Goal: Task Accomplishment & Management: Complete application form

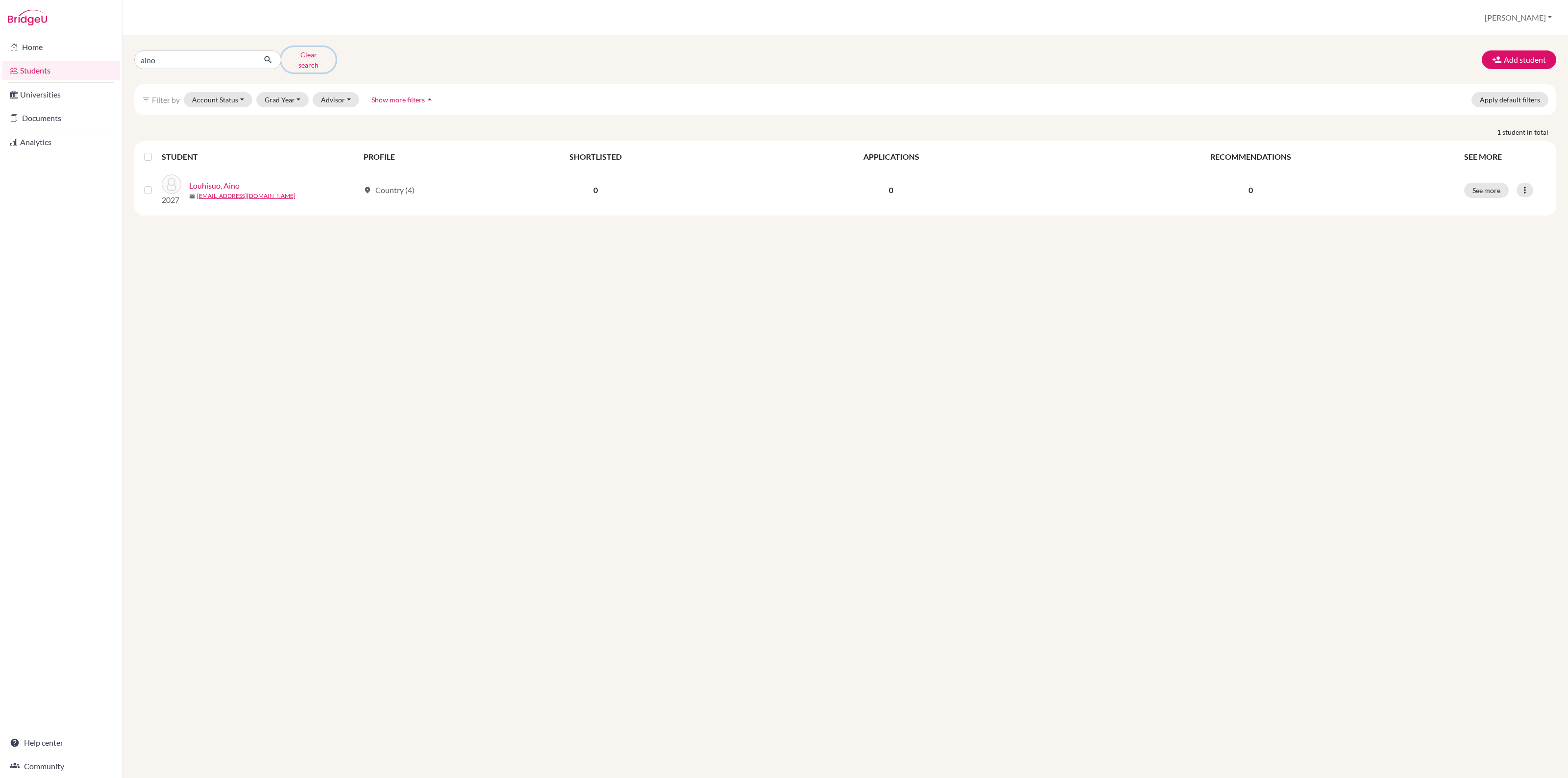
click at [292, 54] on button "Clear search" at bounding box center [308, 60] width 54 height 26
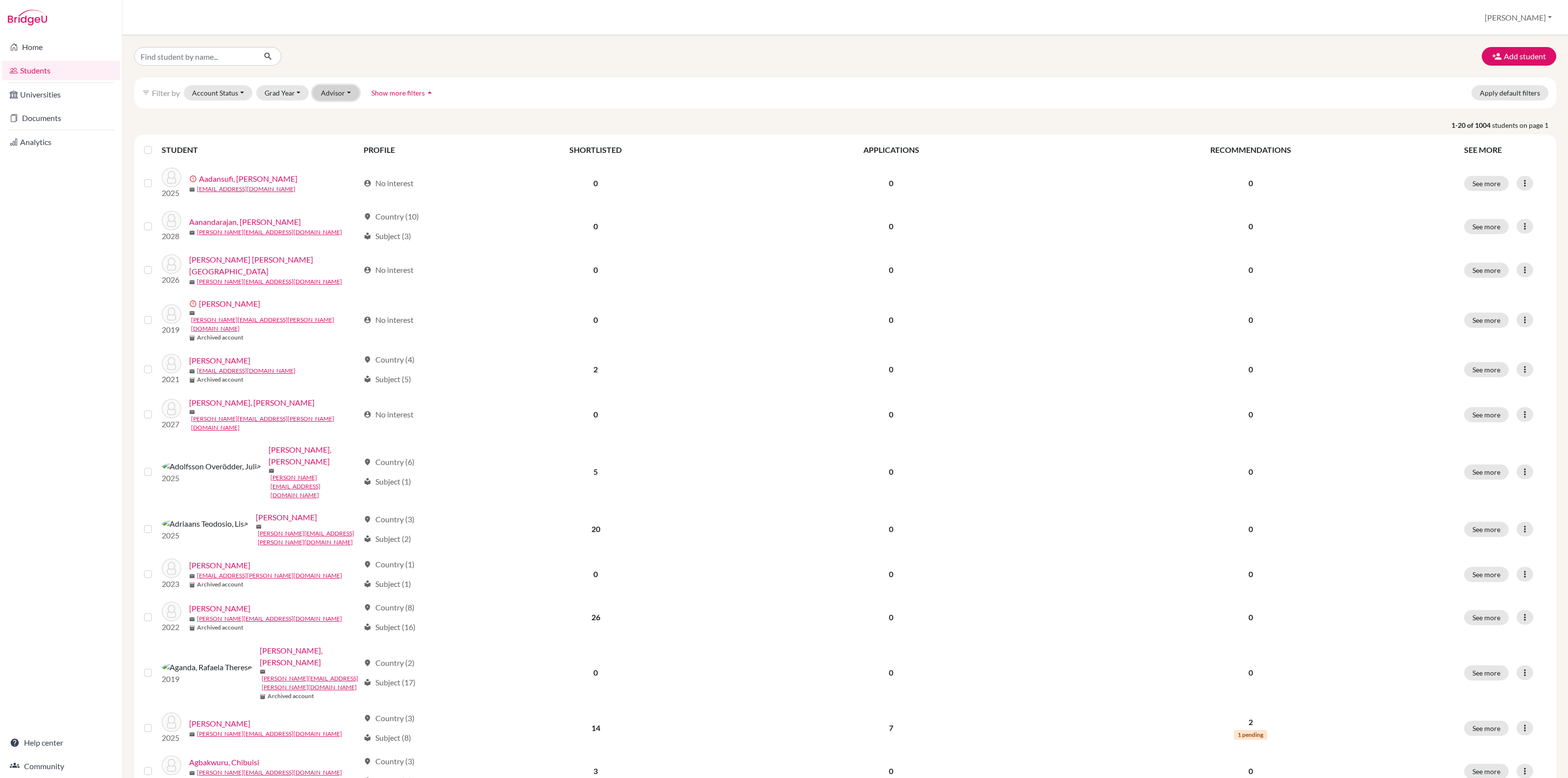
click at [335, 94] on button "Advisor" at bounding box center [336, 93] width 46 height 15
click at [335, 138] on span "My students" at bounding box center [346, 136] width 43 height 12
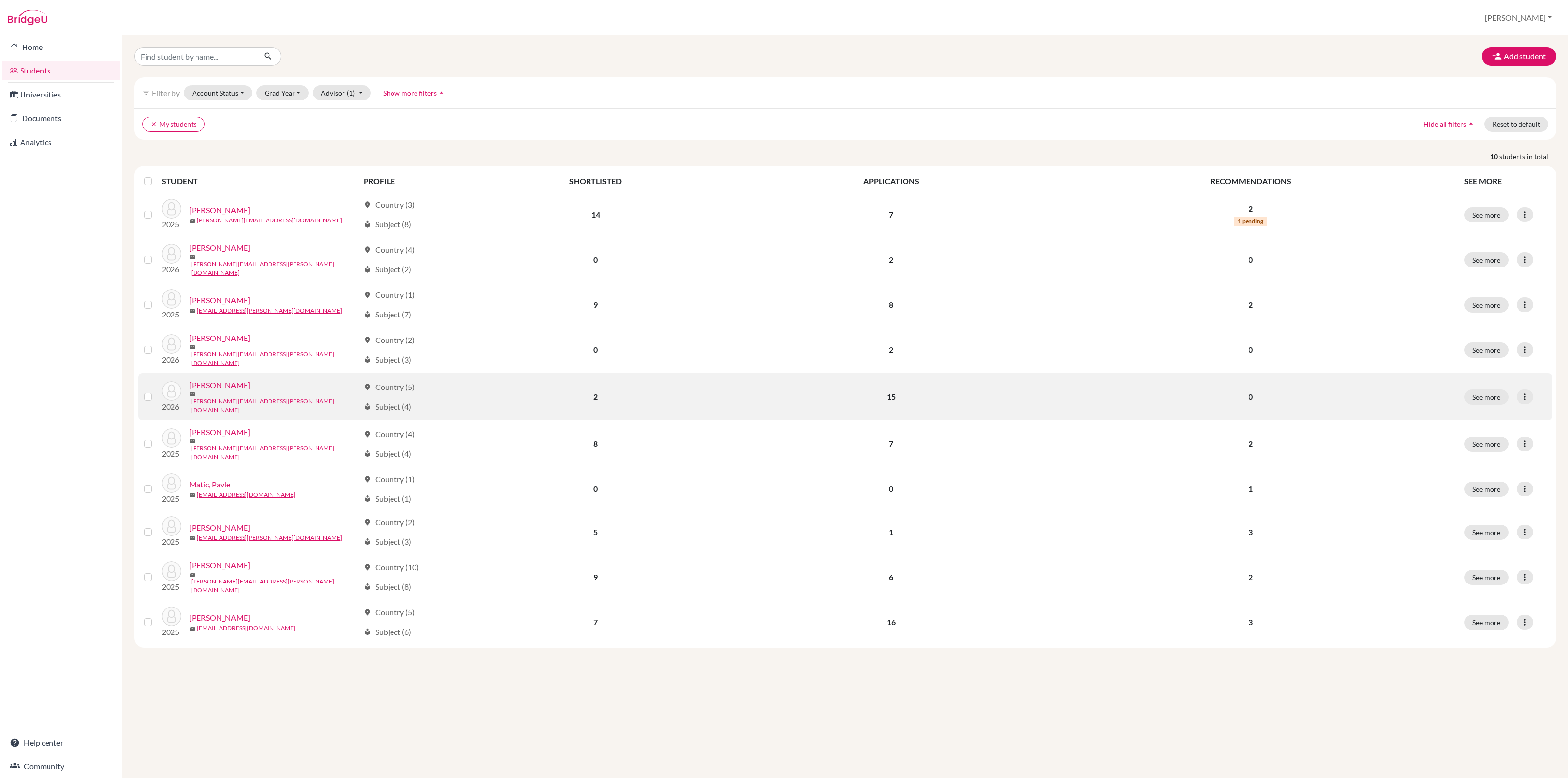
click at [201, 384] on link "[PERSON_NAME]" at bounding box center [220, 385] width 61 height 12
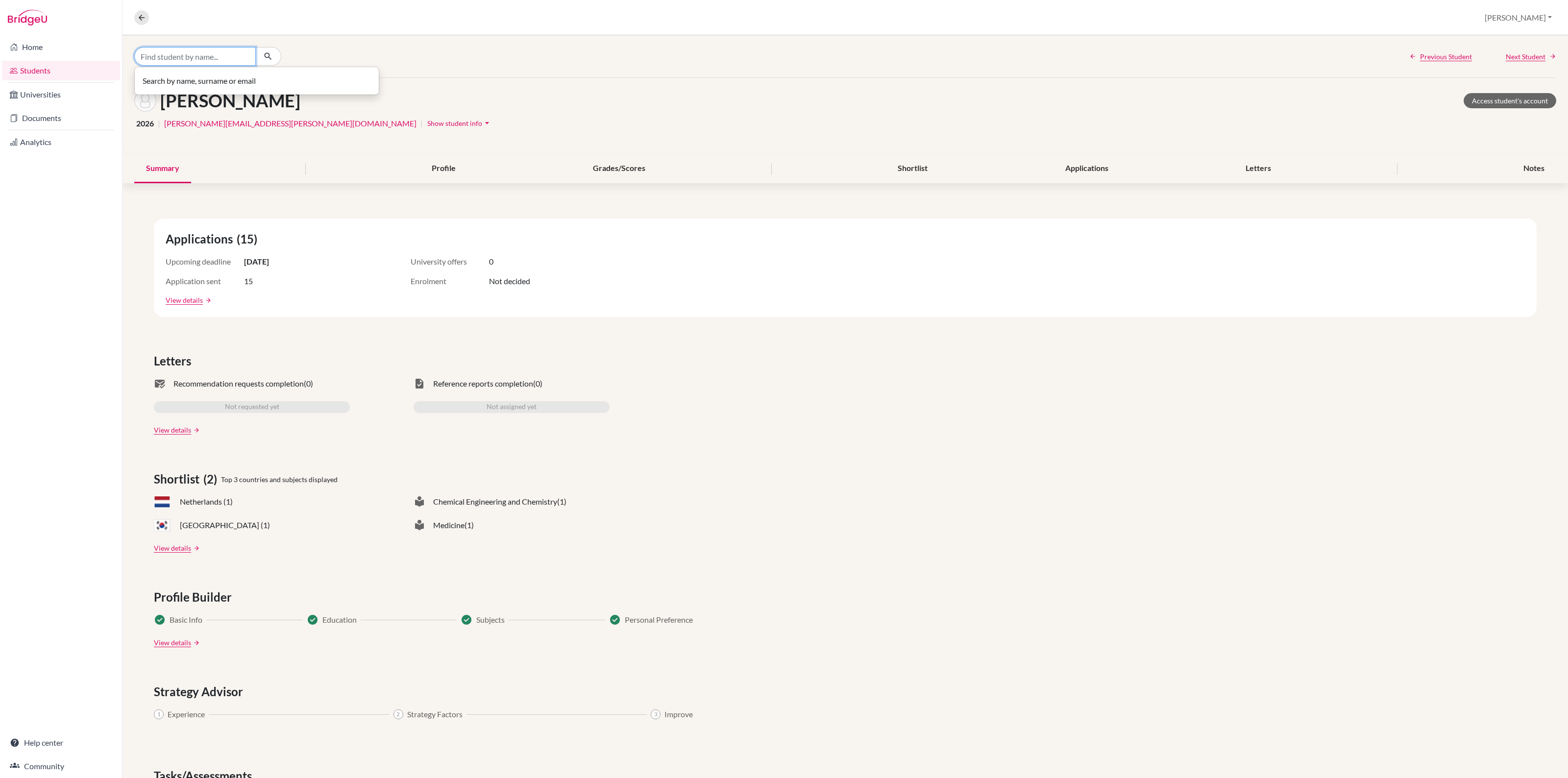
click at [167, 57] on input "Find student by name..." at bounding box center [195, 56] width 122 height 19
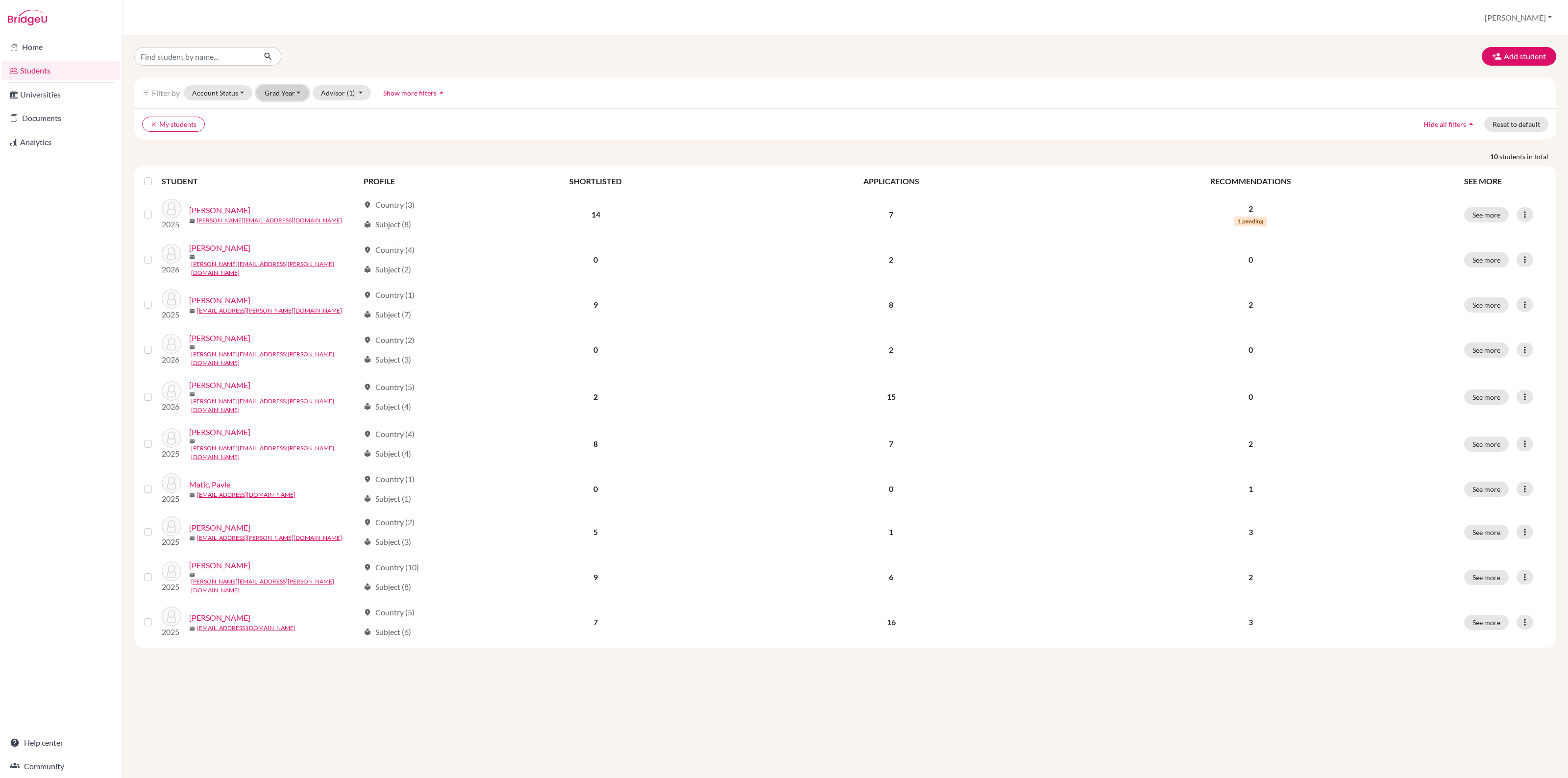
click at [298, 94] on button "Grad Year" at bounding box center [282, 93] width 53 height 15
click at [294, 159] on button "2026" at bounding box center [285, 161] width 58 height 16
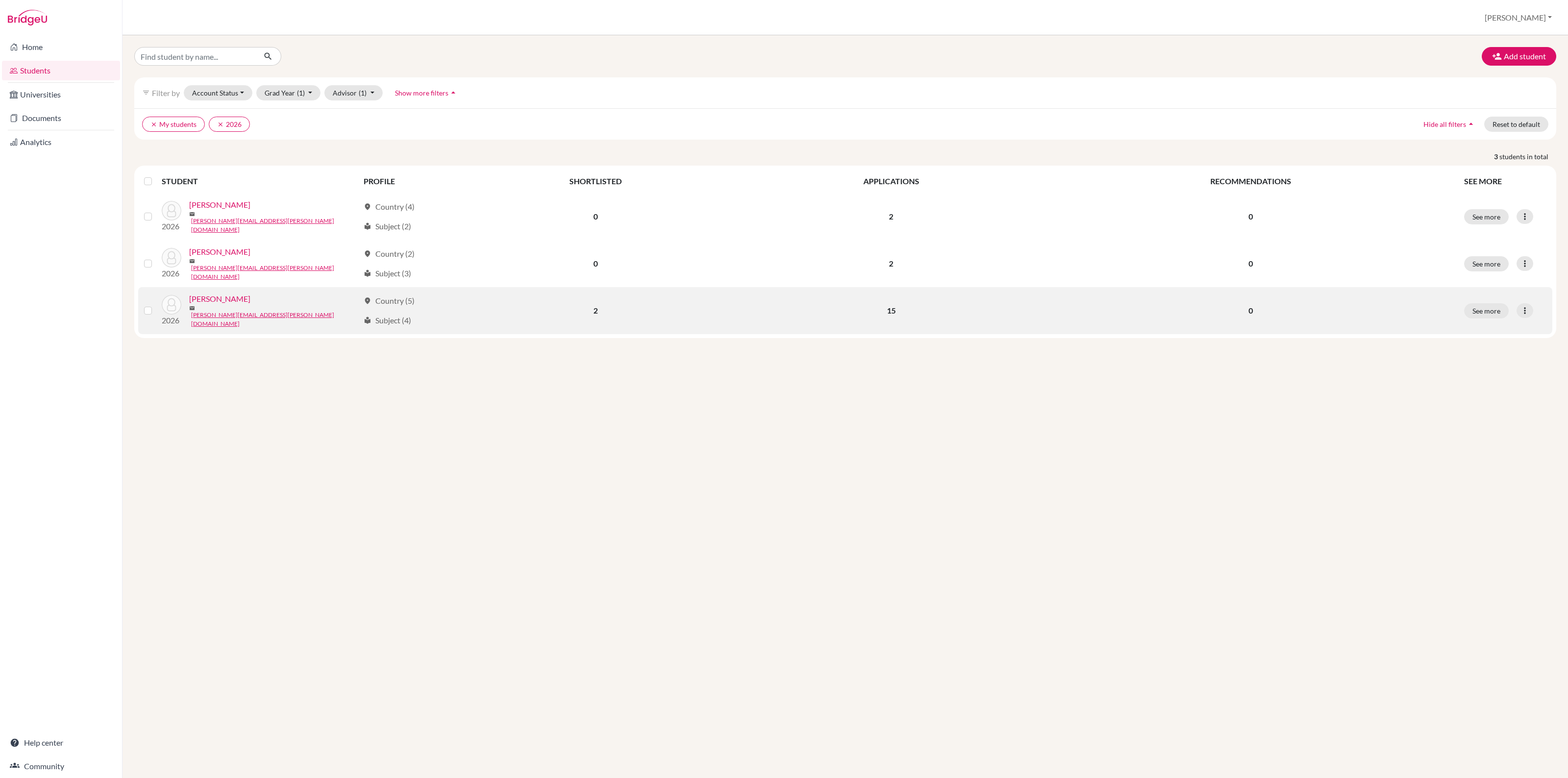
click at [200, 296] on link "[PERSON_NAME]" at bounding box center [220, 298] width 61 height 12
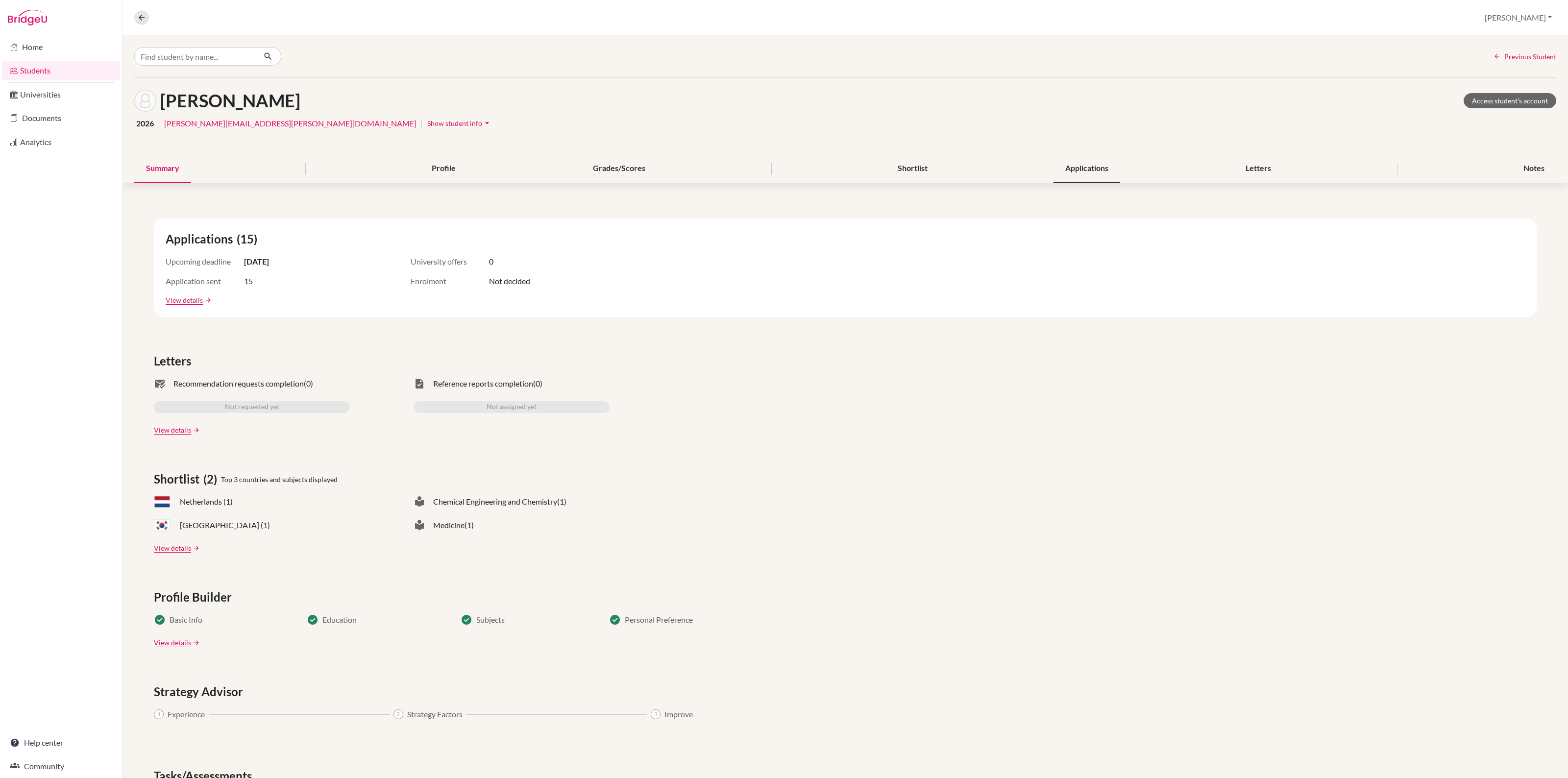
click at [1054, 170] on div "Applications" at bounding box center [1087, 169] width 66 height 29
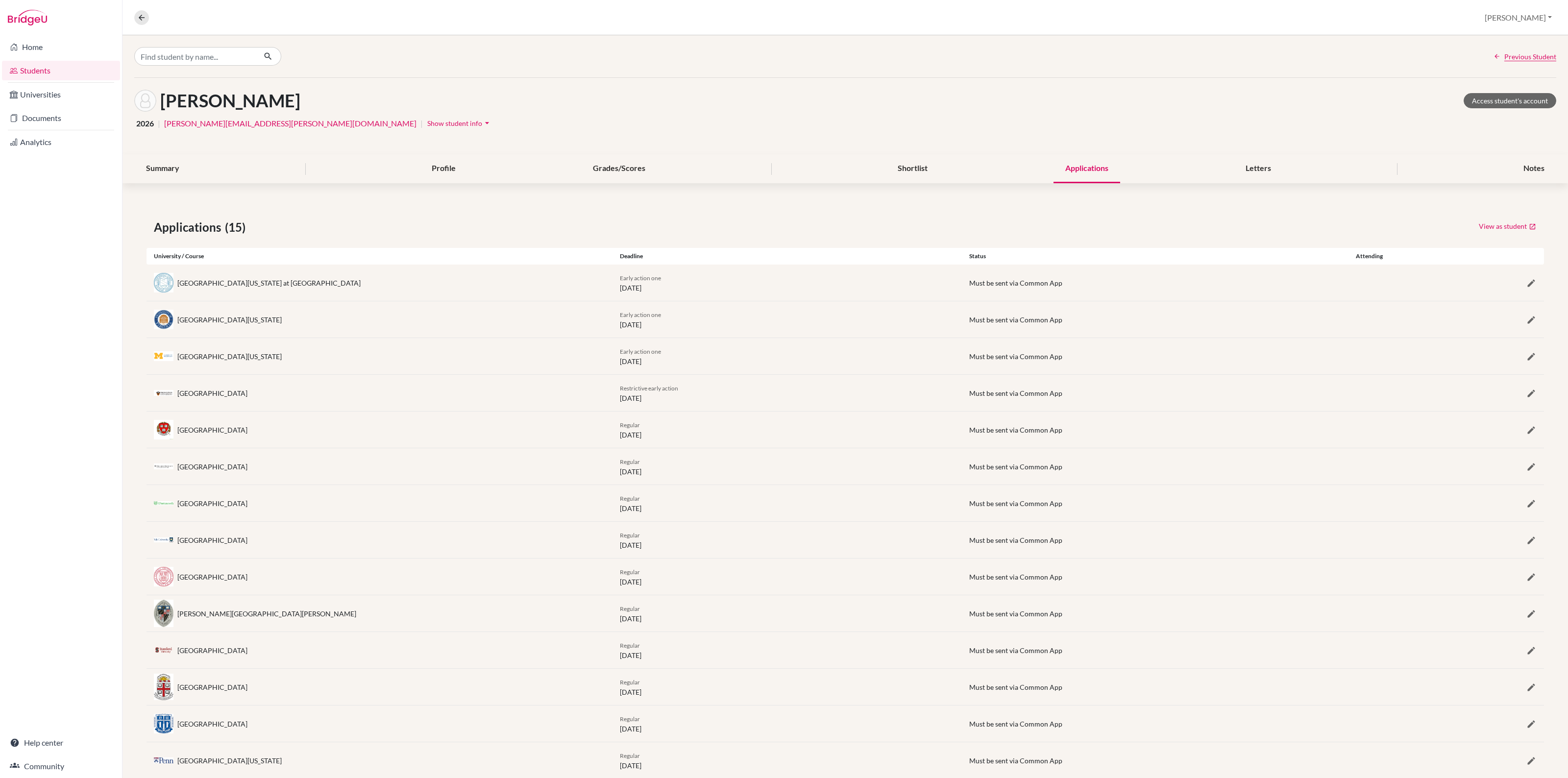
click at [233, 284] on div "University of North Carolina at Chapel Hill" at bounding box center [268, 282] width 183 height 10
click at [1527, 287] on icon "button" at bounding box center [1531, 283] width 10 height 10
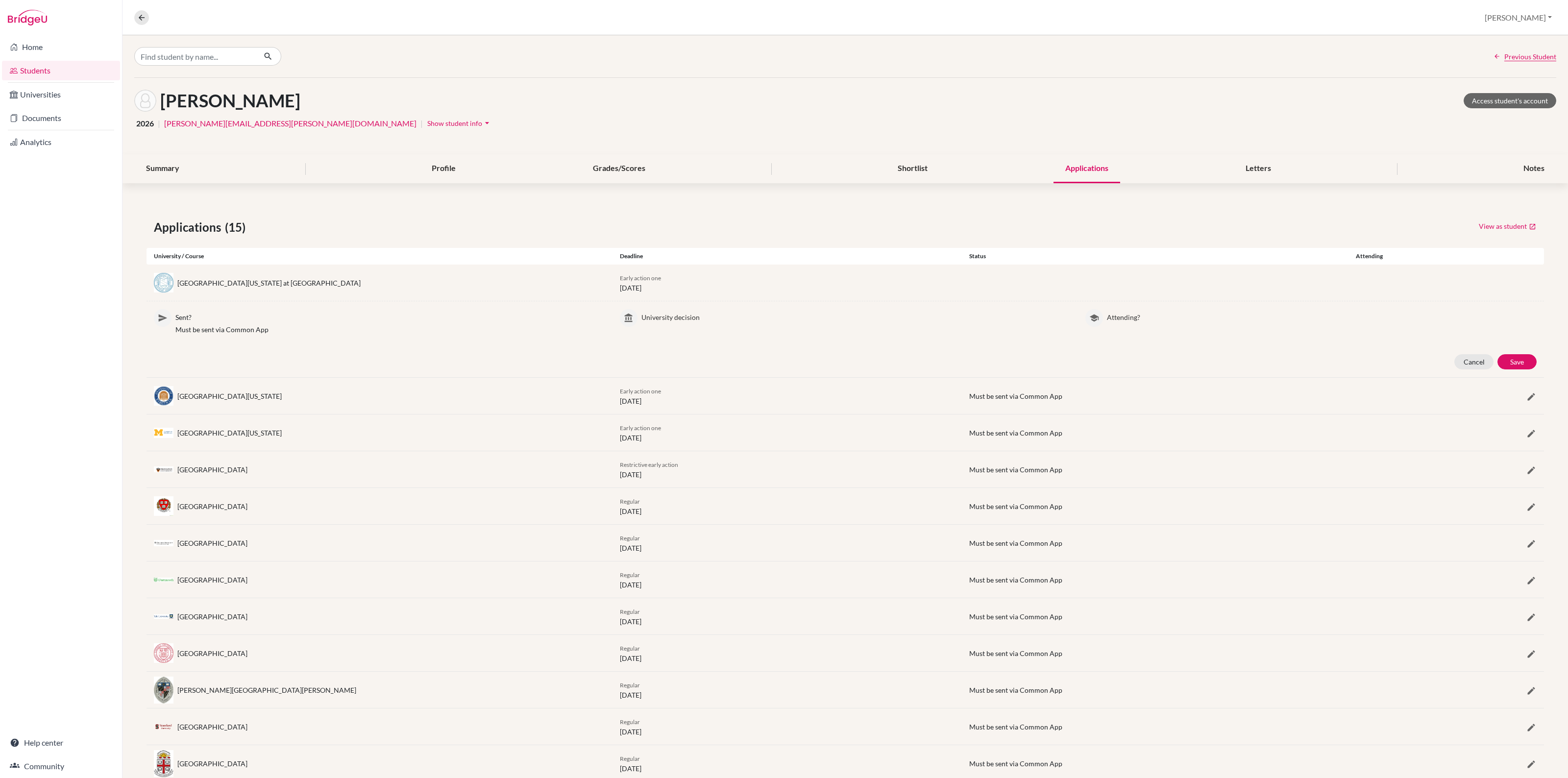
click at [285, 286] on div "University of North Carolina at Chapel Hill" at bounding box center [268, 282] width 183 height 10
click at [61, 108] on link "Documents" at bounding box center [61, 118] width 118 height 19
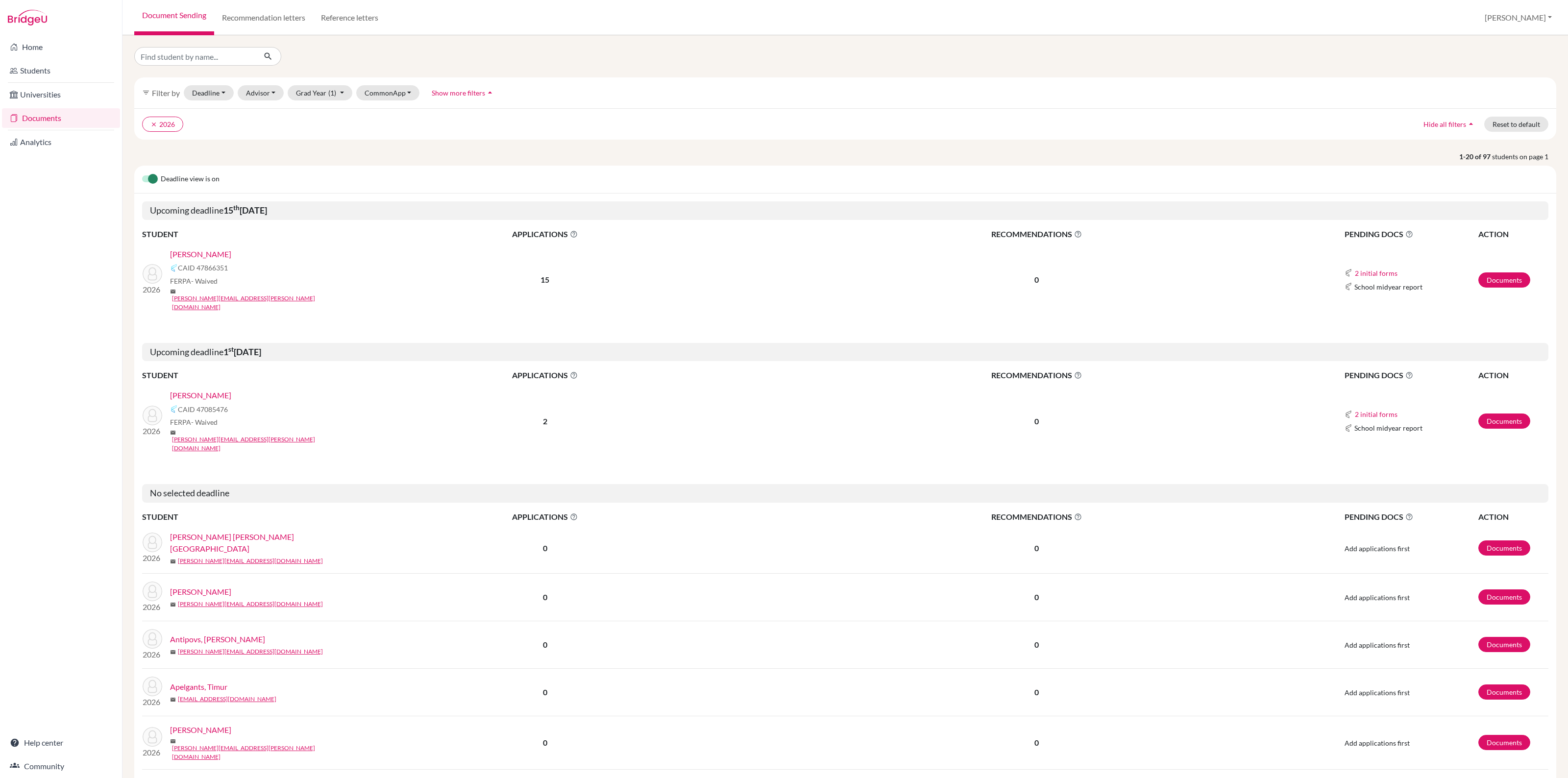
click at [187, 254] on link "[PERSON_NAME]" at bounding box center [200, 254] width 61 height 12
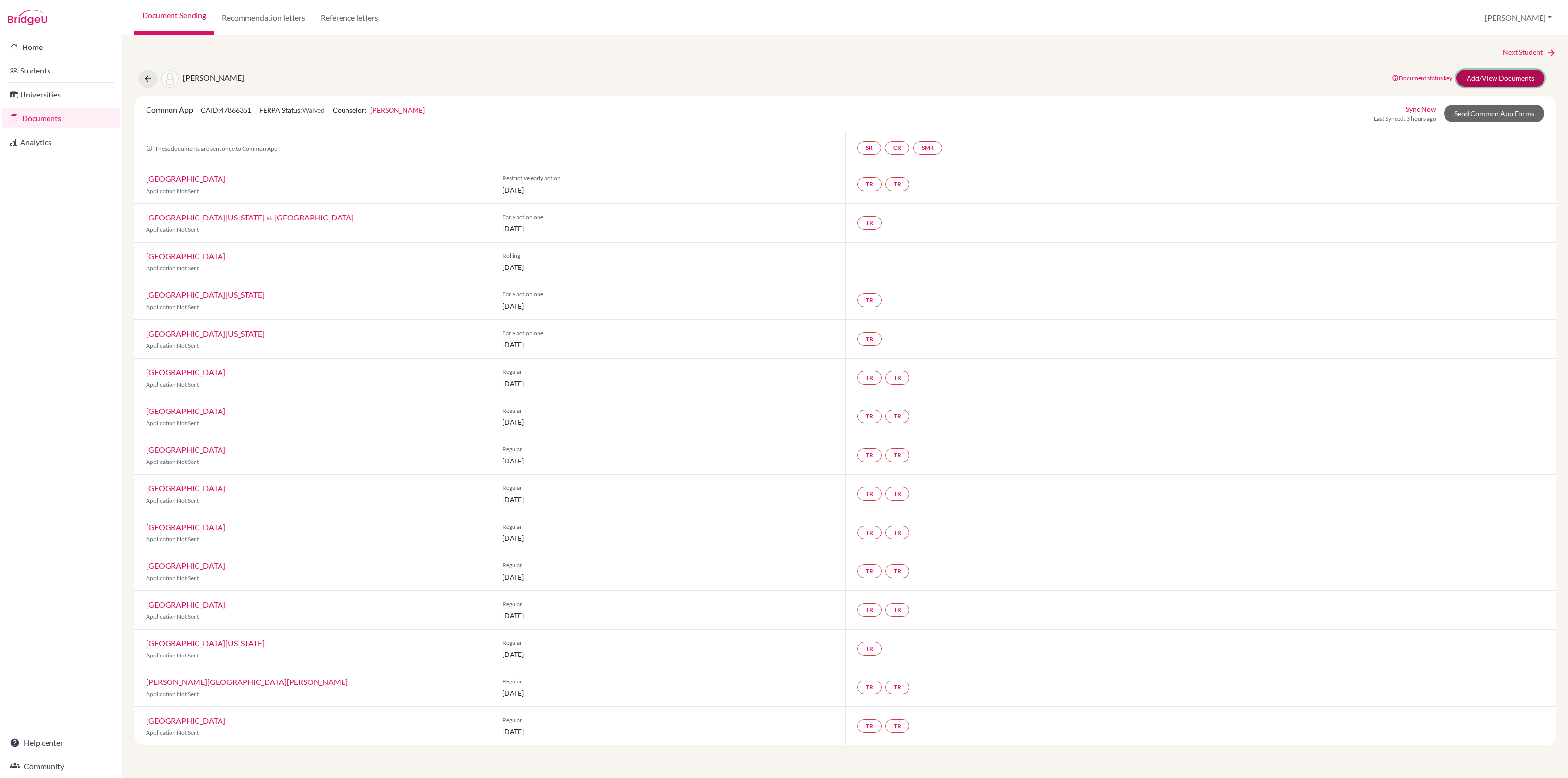
click at [1500, 77] on link "Add/View Documents" at bounding box center [1500, 78] width 88 height 17
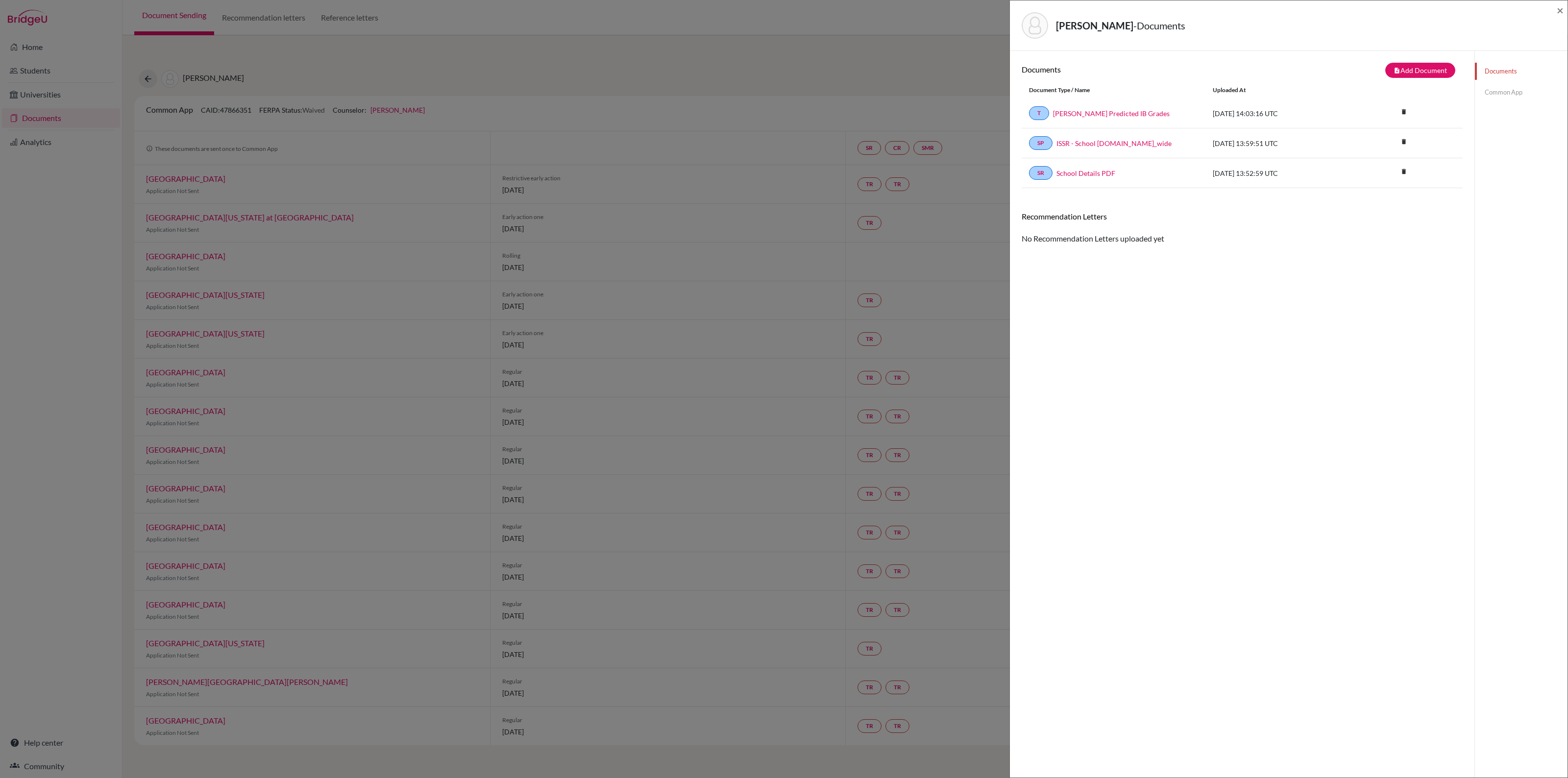
click at [1501, 89] on link "Common App" at bounding box center [1521, 93] width 93 height 17
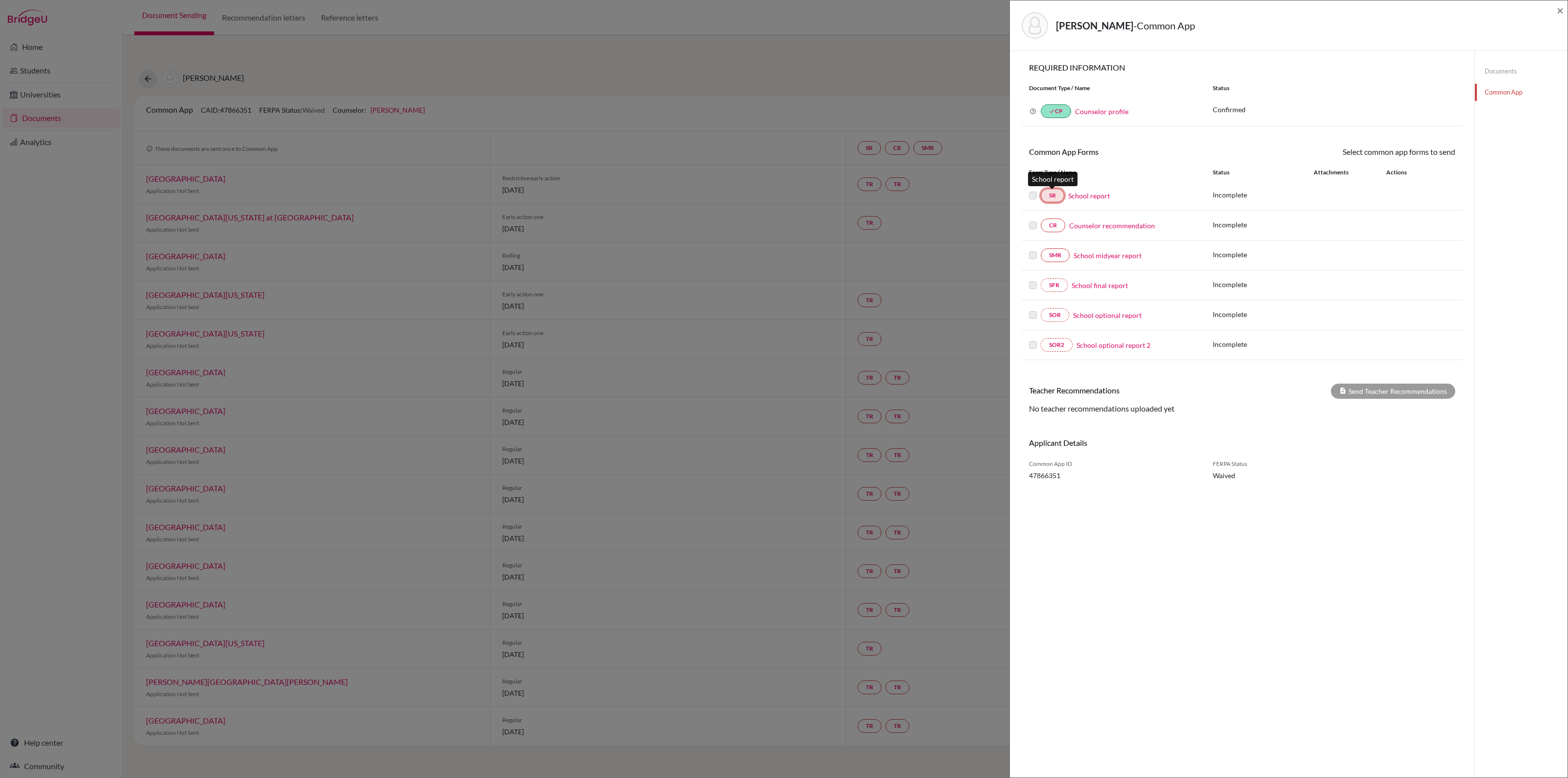
click at [1057, 192] on link "SR" at bounding box center [1052, 195] width 24 height 14
click at [1480, 67] on link "Documents" at bounding box center [1521, 71] width 93 height 17
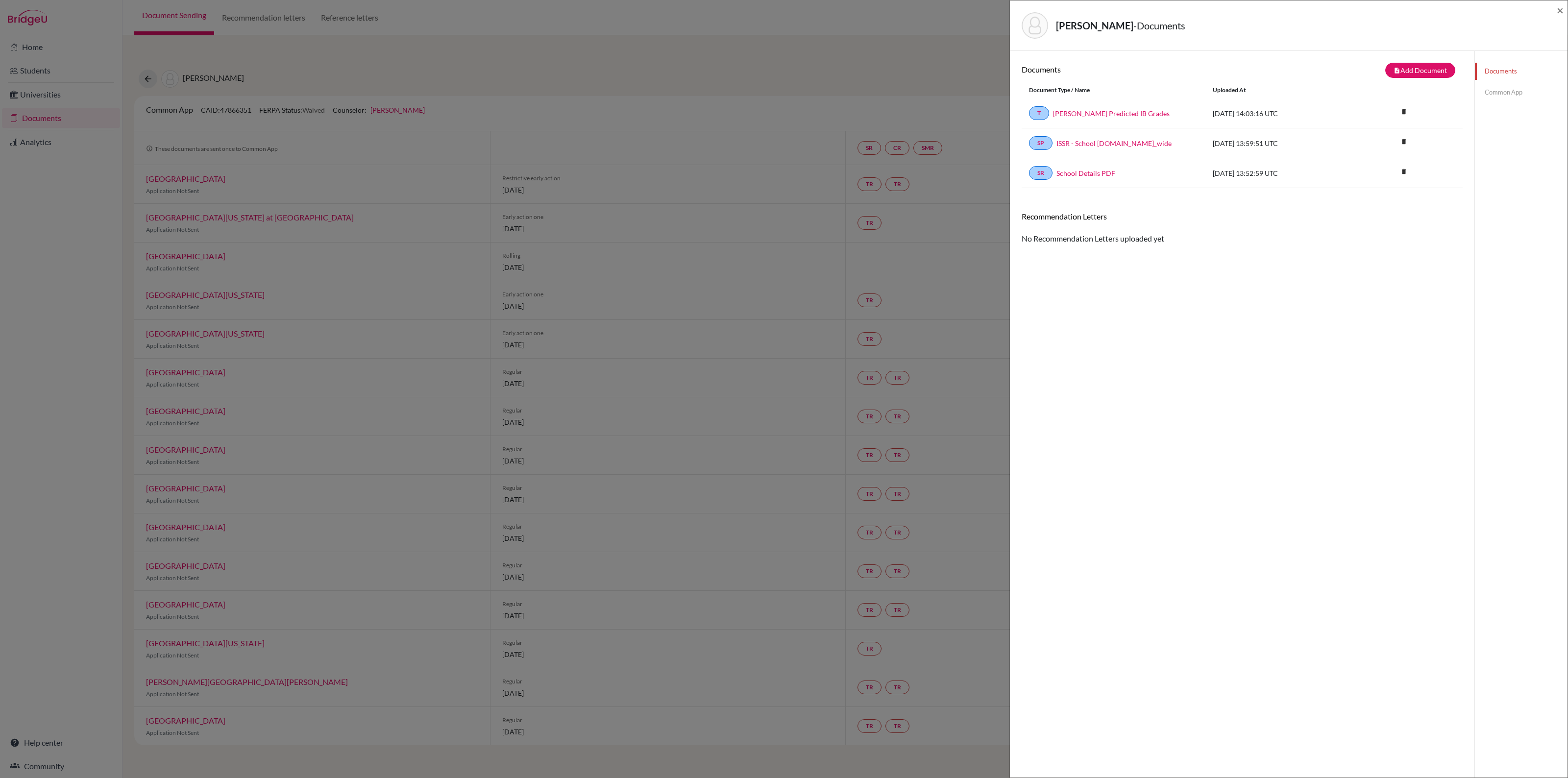
click at [1491, 91] on link "Common App" at bounding box center [1521, 93] width 93 height 17
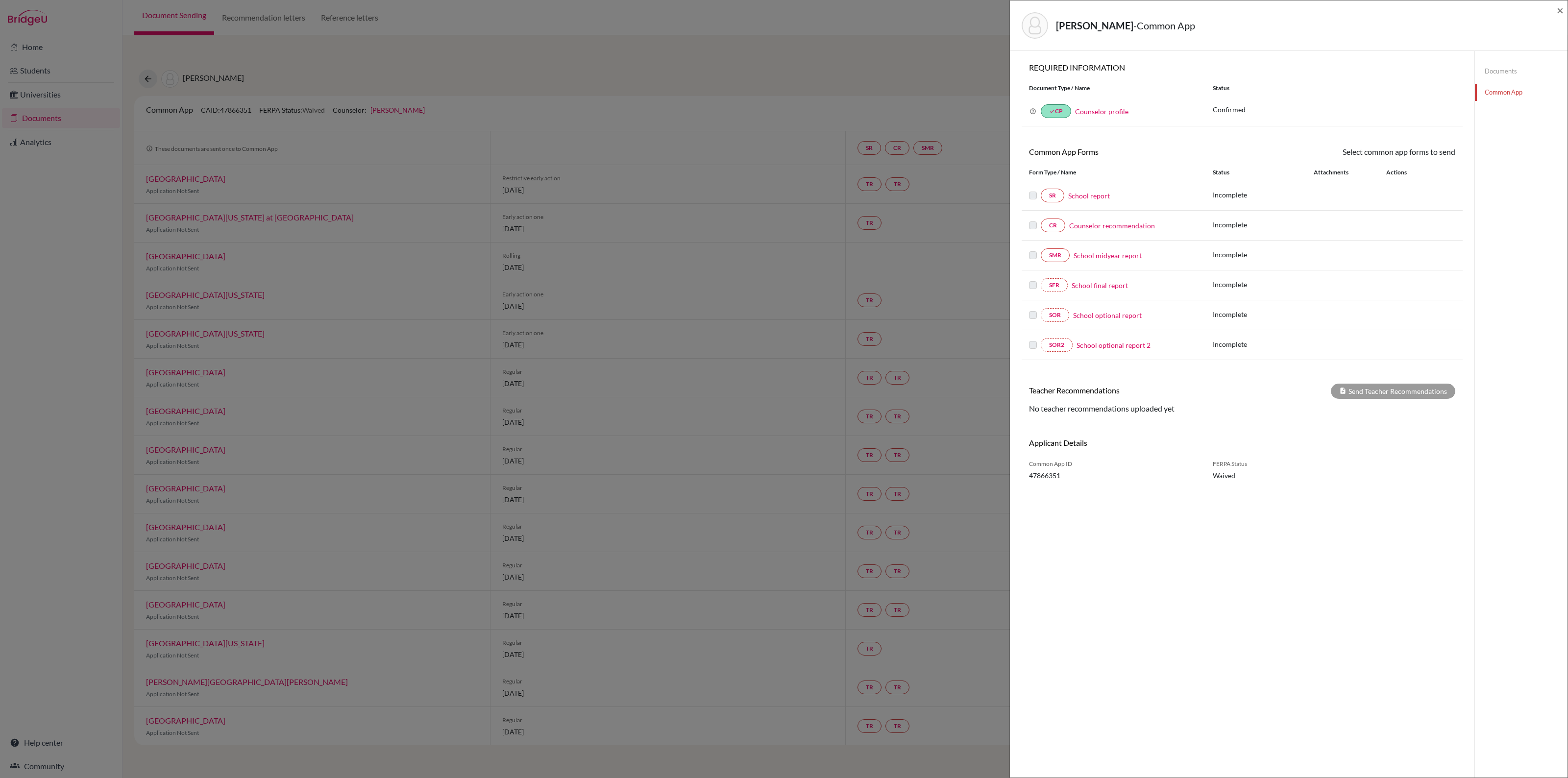
click at [1497, 69] on link "Documents" at bounding box center [1521, 71] width 93 height 17
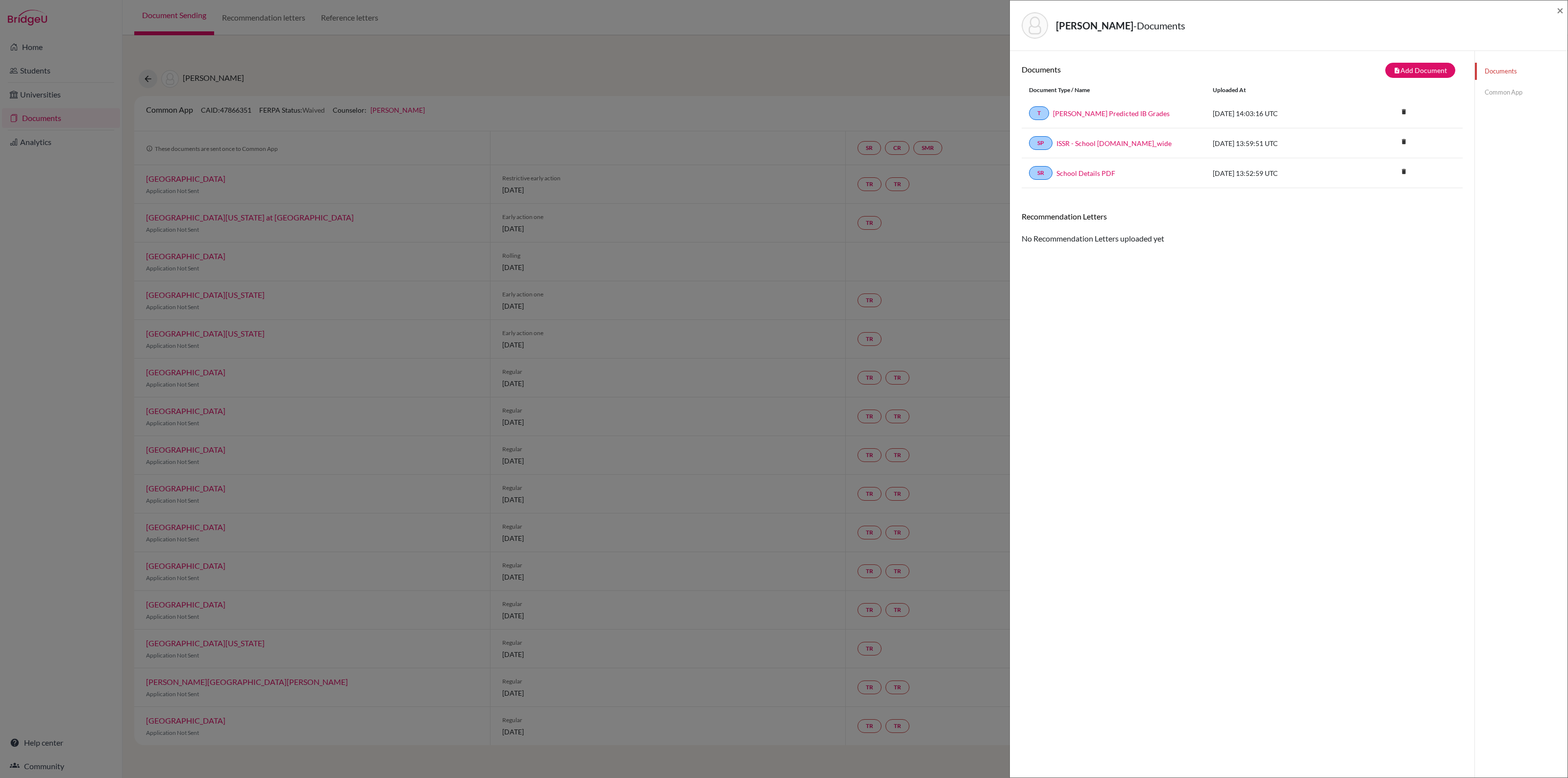
click at [1498, 91] on link "Common App" at bounding box center [1521, 93] width 93 height 17
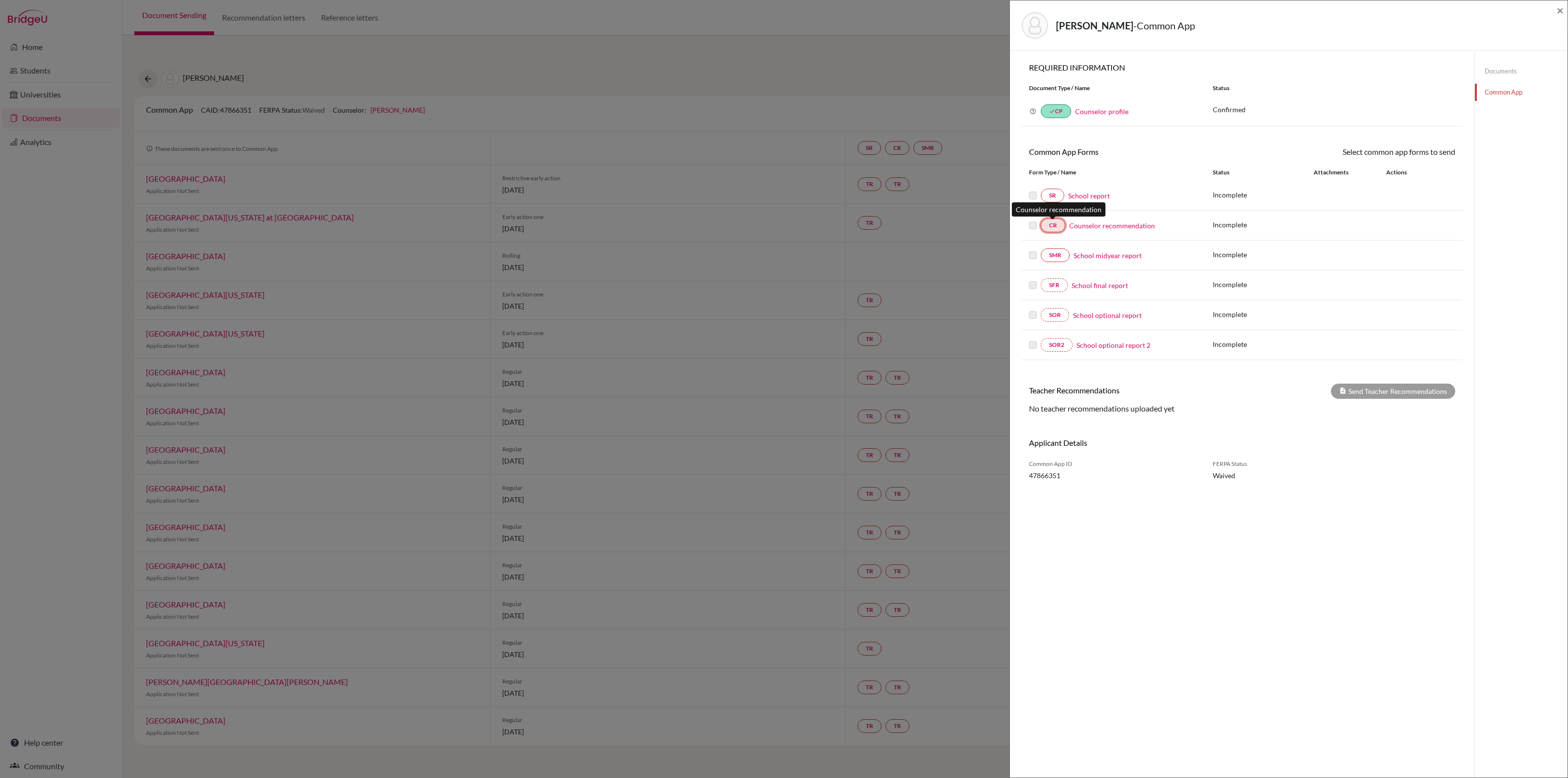
click at [1048, 223] on link "CR" at bounding box center [1053, 225] width 24 height 14
click at [1031, 190] on label at bounding box center [1032, 190] width 8 height 0
click at [1032, 190] on label at bounding box center [1032, 190] width 8 height 0
click at [1494, 69] on link "Documents" at bounding box center [1521, 71] width 93 height 17
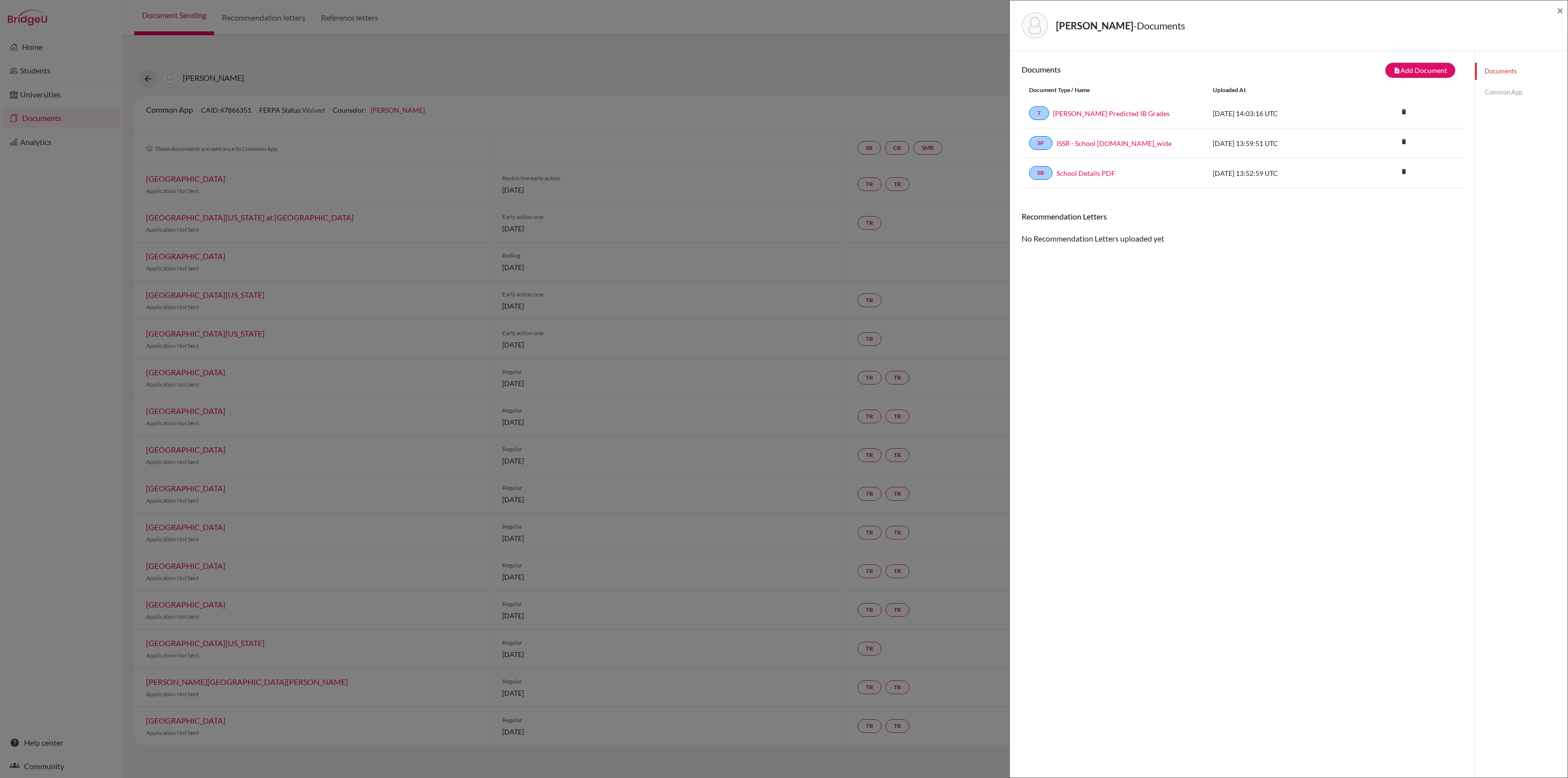
click at [1505, 91] on link "Common App" at bounding box center [1521, 93] width 93 height 17
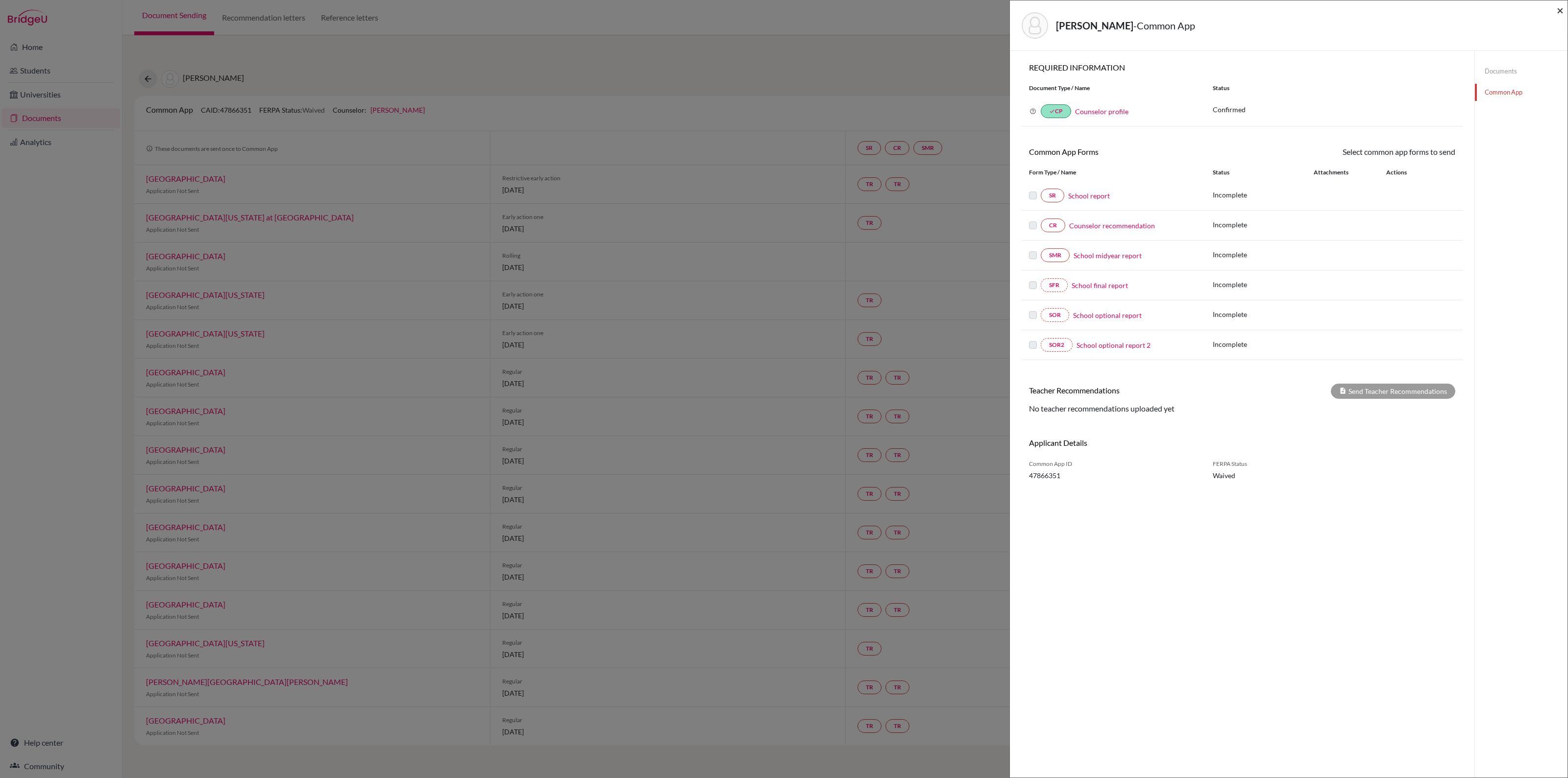
click at [1563, 12] on span "×" at bounding box center [1559, 10] width 7 height 14
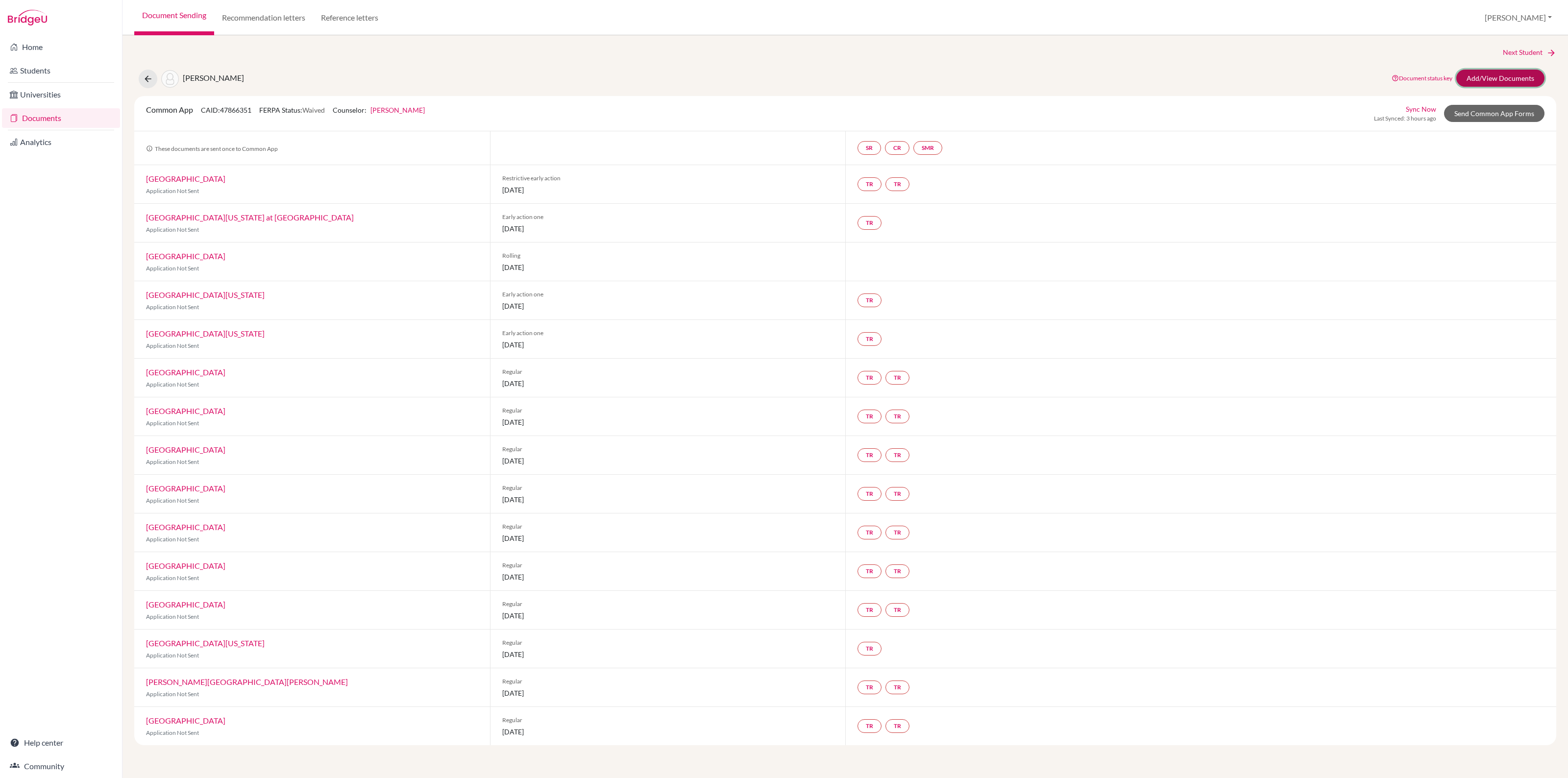
click at [1485, 77] on link "Add/View Documents" at bounding box center [1500, 78] width 88 height 17
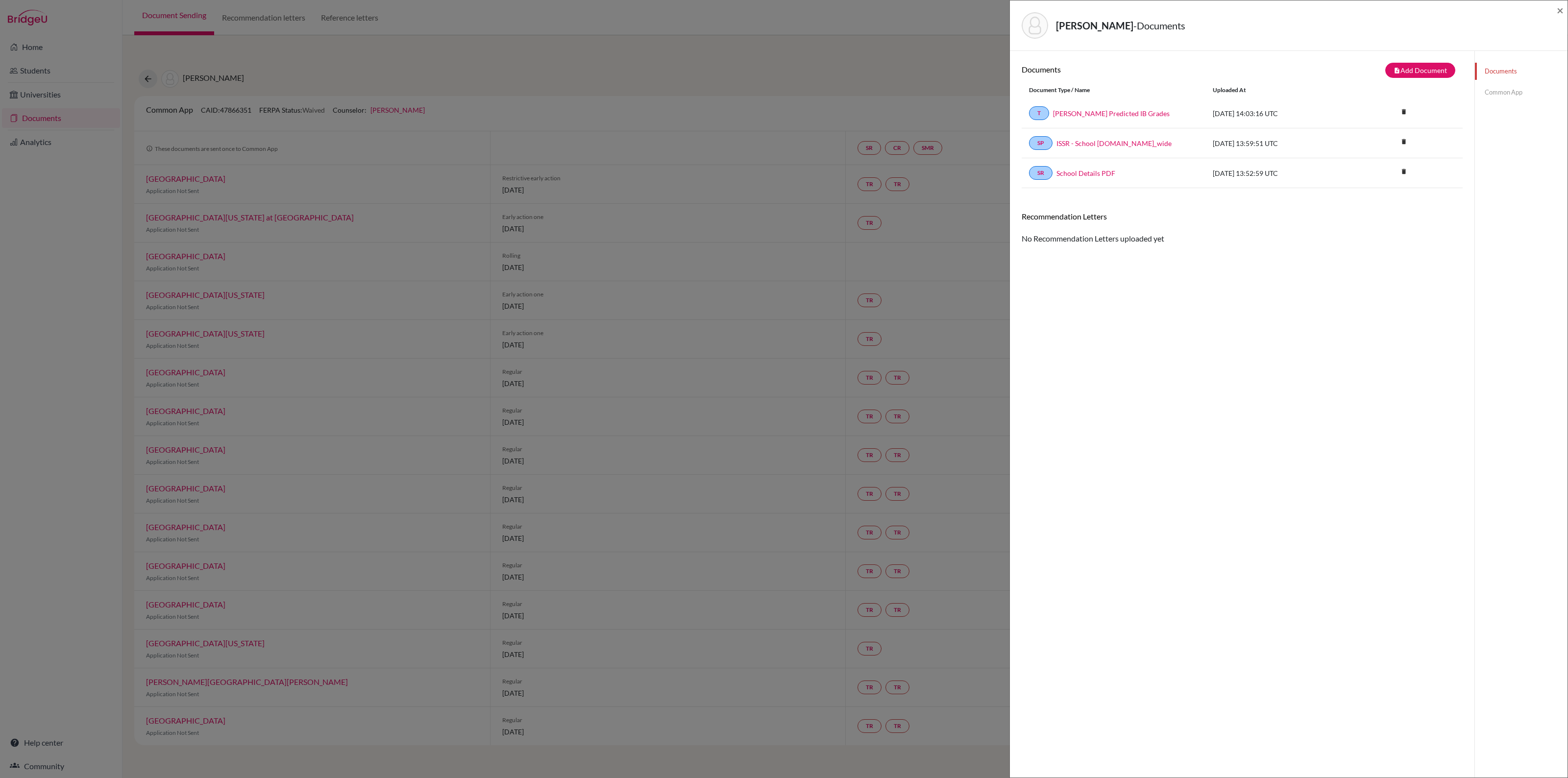
click at [1485, 77] on link "Documents" at bounding box center [1521, 71] width 93 height 17
click at [1499, 89] on link "Common App" at bounding box center [1521, 93] width 93 height 17
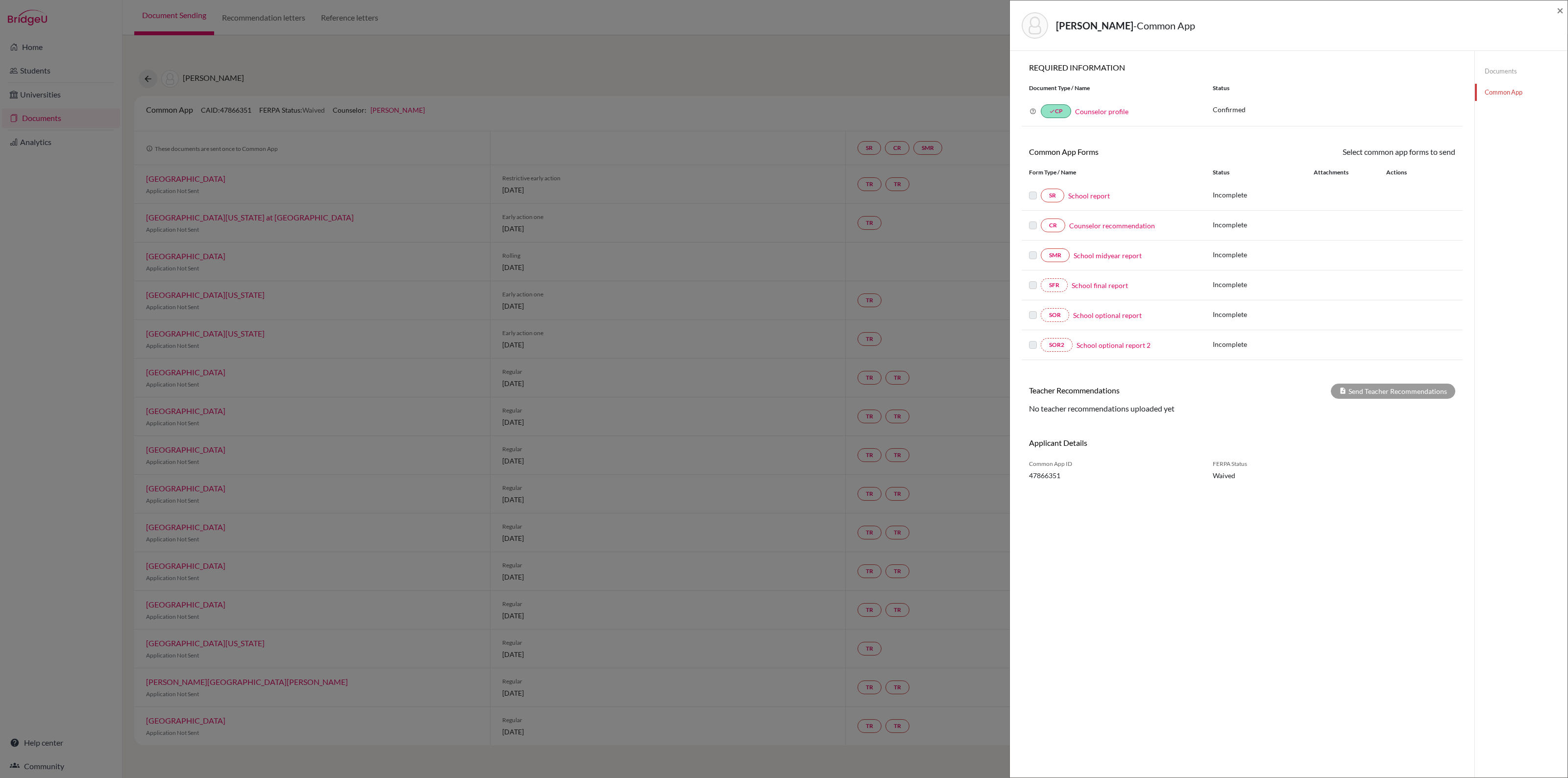
click at [1032, 190] on label at bounding box center [1032, 190] width 8 height 0
click at [1502, 68] on link "Documents" at bounding box center [1521, 71] width 93 height 17
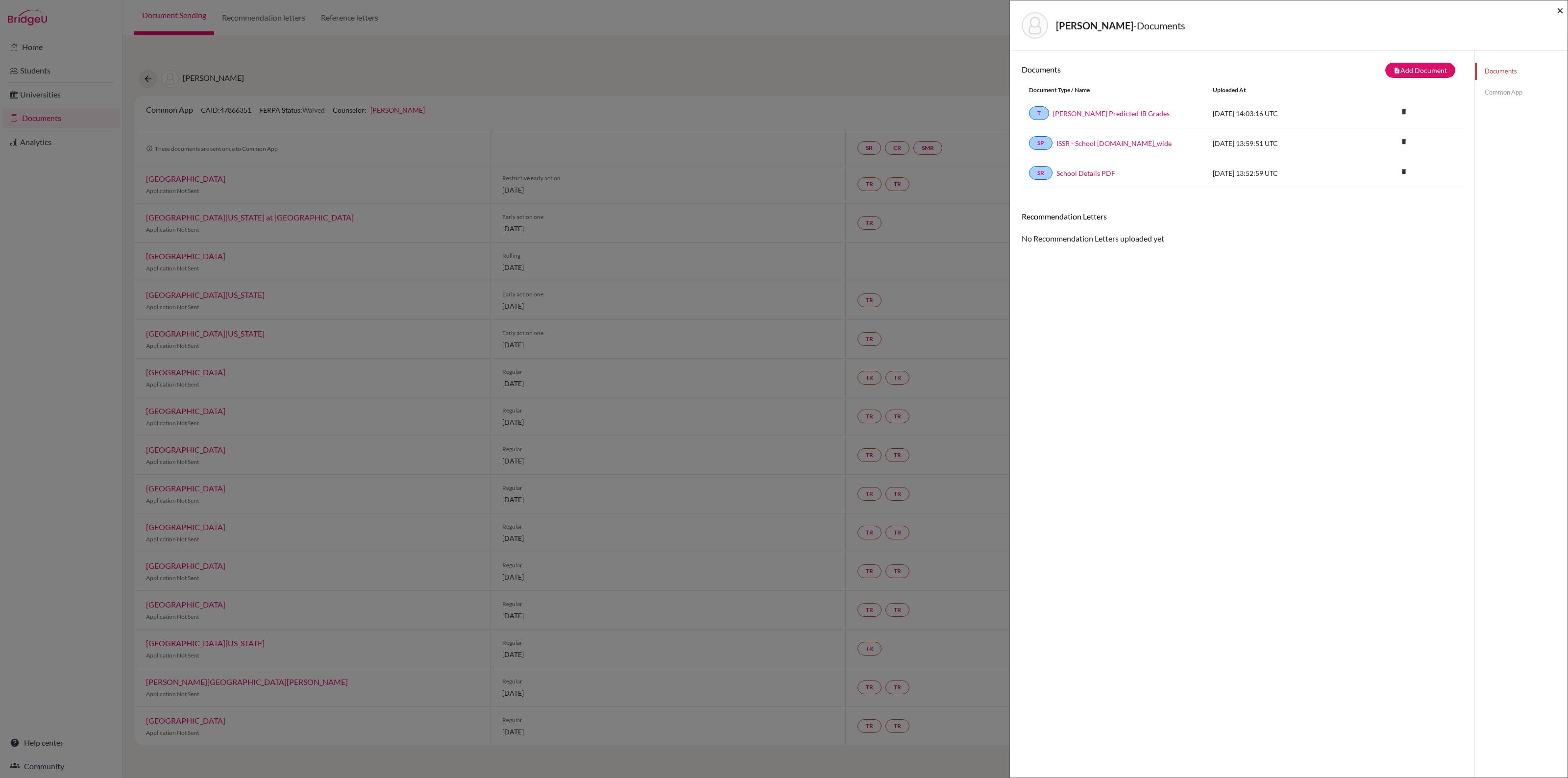
click at [1558, 11] on span "×" at bounding box center [1559, 10] width 7 height 14
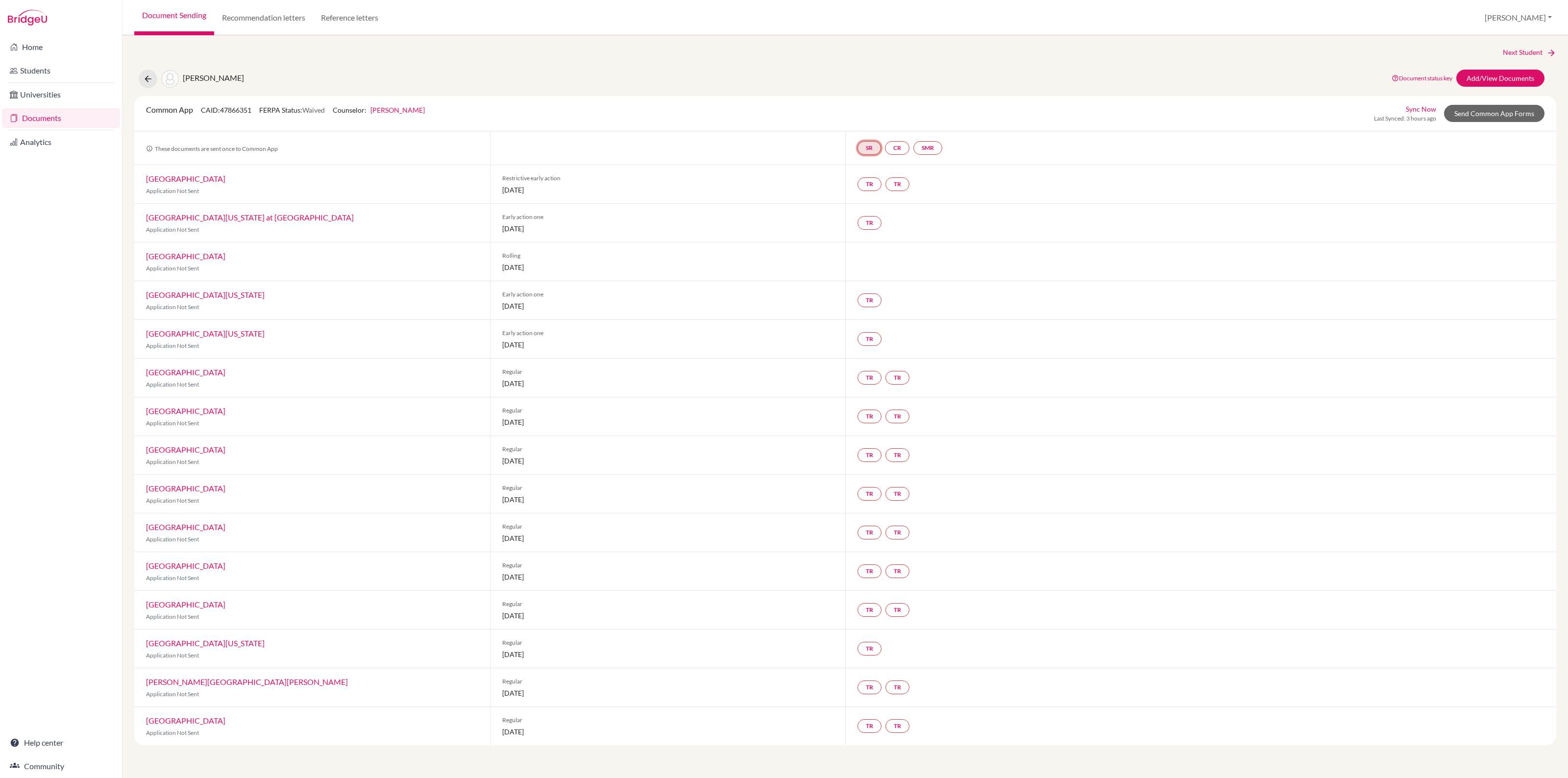
click at [870, 146] on link "SR" at bounding box center [869, 148] width 24 height 14
click at [861, 119] on link "School report" at bounding box center [869, 119] width 41 height 9
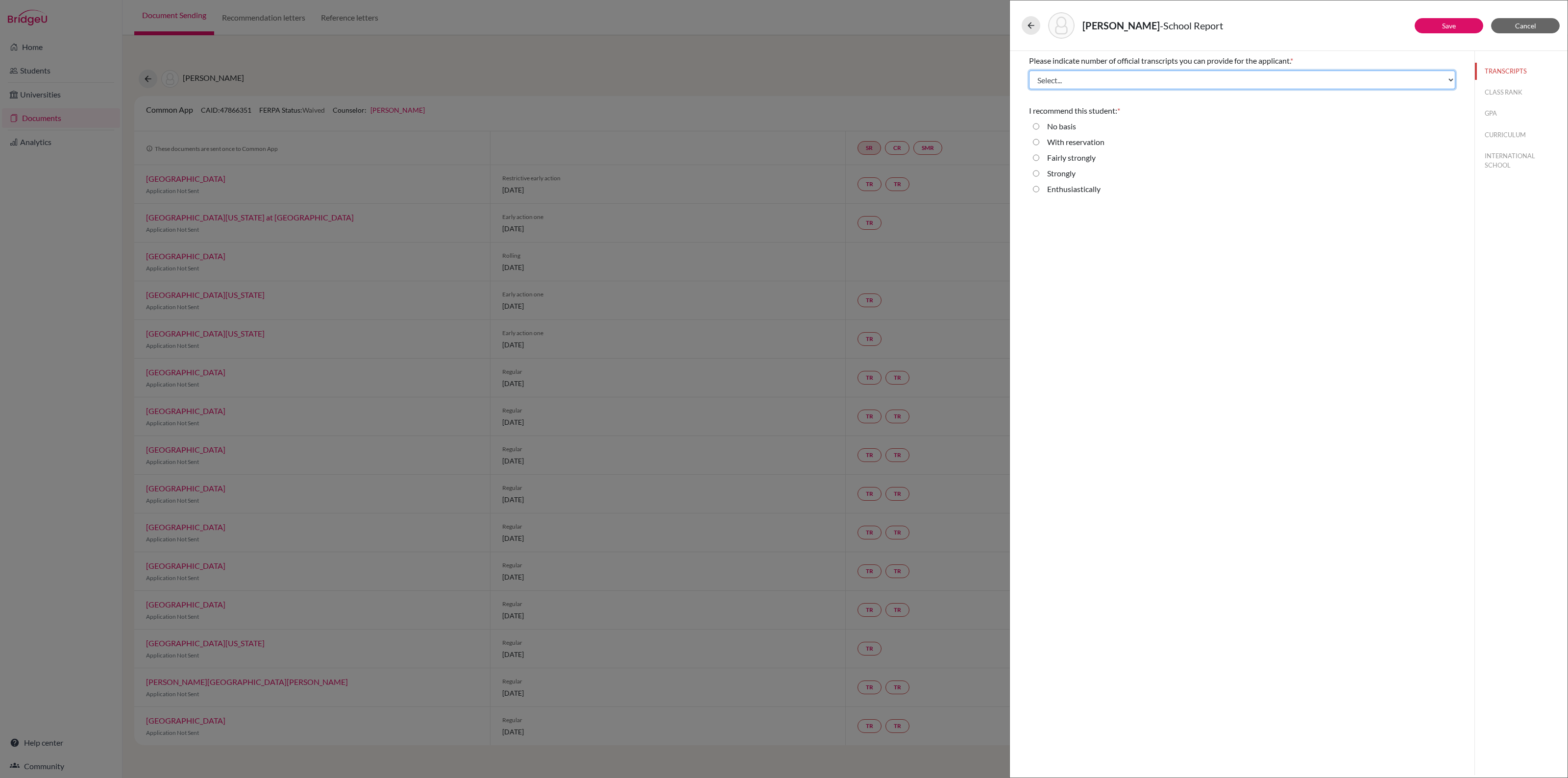
click at [1451, 79] on select "Select... 1 2 3 4" at bounding box center [1242, 80] width 426 height 19
click at [1446, 79] on select "Select... 1 2 3 4" at bounding box center [1242, 80] width 426 height 19
click at [1111, 79] on select "Select... 1 2 3 4" at bounding box center [1242, 80] width 426 height 19
select select "1"
click at [1029, 71] on select "Select... 1 2 3 4" at bounding box center [1242, 80] width 426 height 19
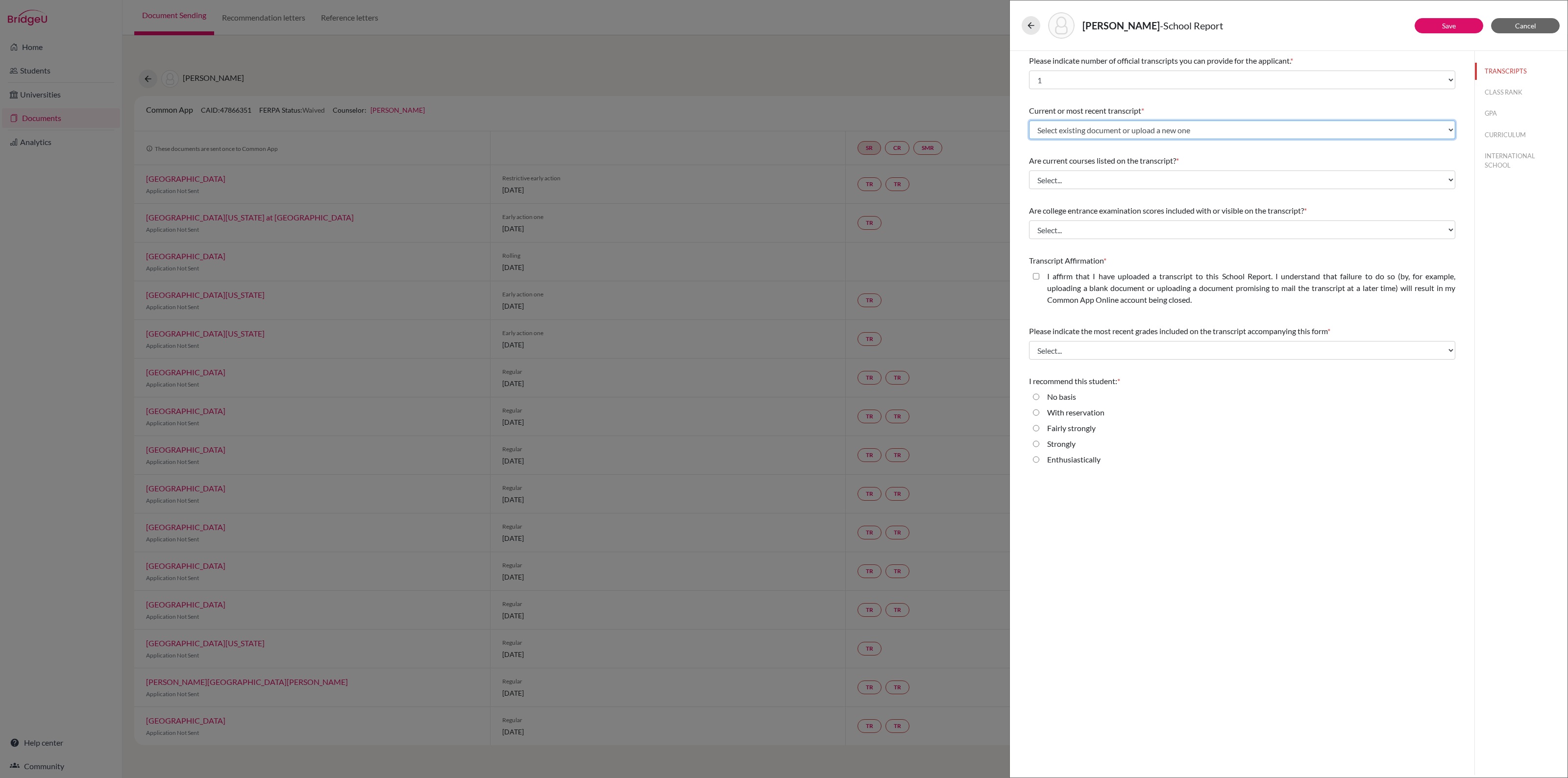
click at [1231, 125] on select "Select existing document or upload a new one Lisa Lee Predicted IB Grades Uploa…" at bounding box center [1242, 130] width 426 height 19
click at [1187, 99] on div "Please indicate number of official transcripts you can provide for the applican…" at bounding box center [1242, 262] width 426 height 422
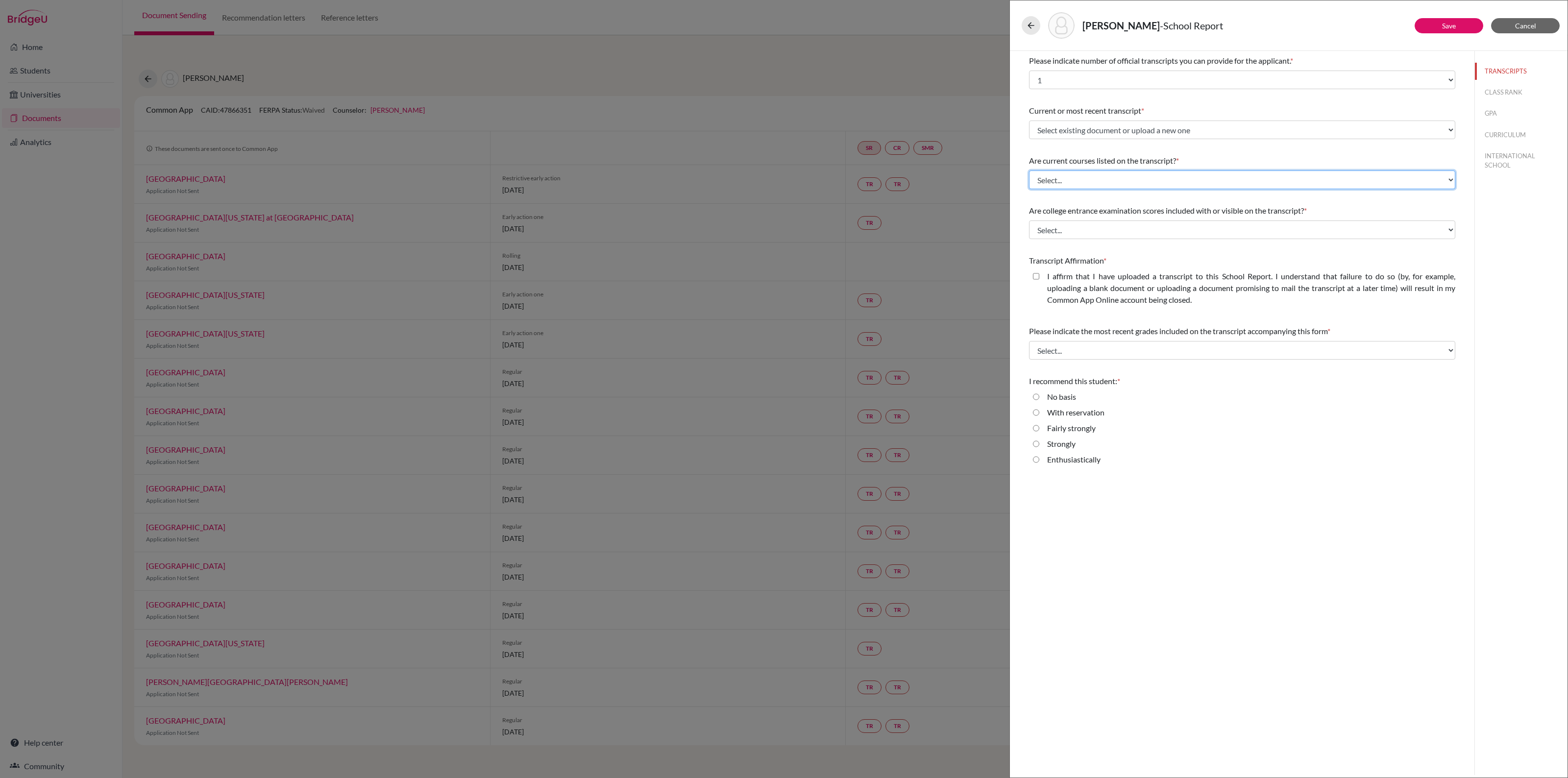
click at [1185, 179] on select "Select... Yes No" at bounding box center [1242, 180] width 426 height 19
select select "0"
click at [1029, 170] on select "Select... Yes No" at bounding box center [1242, 180] width 426 height 19
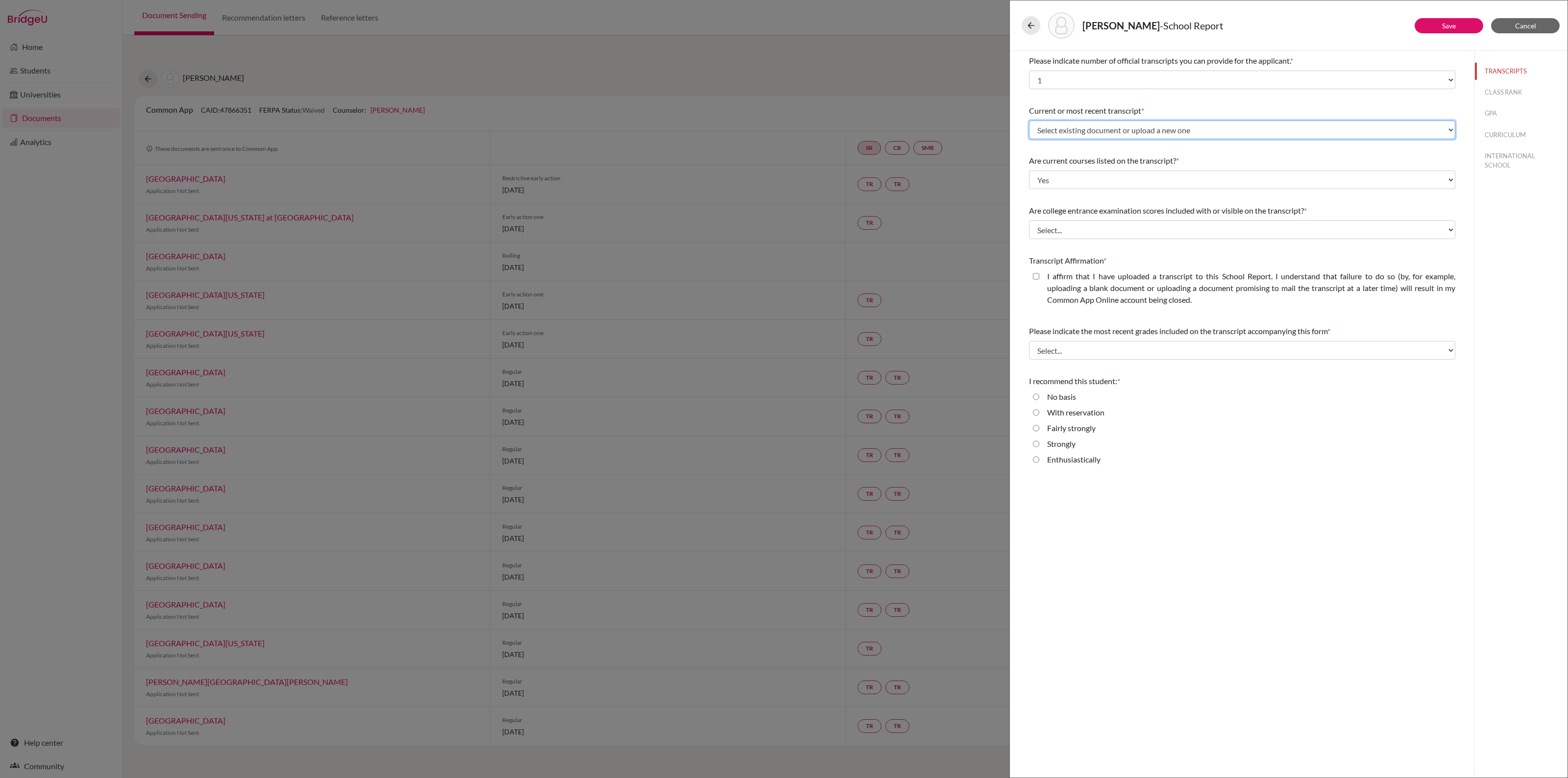
click at [1170, 133] on select "Select existing document or upload a new one Lisa Lee Predicted IB Grades Uploa…" at bounding box center [1242, 130] width 426 height 19
click at [1181, 100] on div "Please indicate number of official transcripts you can provide for the applican…" at bounding box center [1242, 262] width 426 height 422
